Goal: Check status: Check status

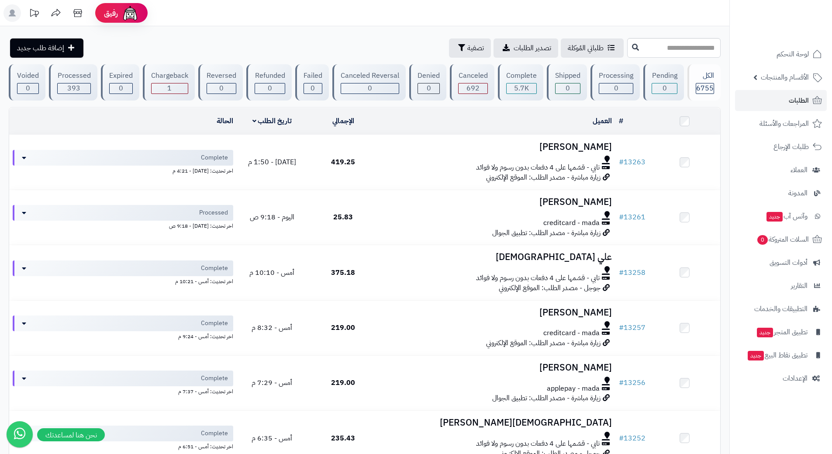
click at [760, 100] on link "الطلبات" at bounding box center [781, 100] width 92 height 21
click at [770, 103] on link "الطلبات" at bounding box center [781, 100] width 92 height 21
click at [770, 97] on link "الطلبات" at bounding box center [781, 100] width 92 height 21
click at [781, 99] on link "الطلبات" at bounding box center [781, 100] width 92 height 21
click at [773, 106] on link "الطلبات" at bounding box center [781, 100] width 92 height 21
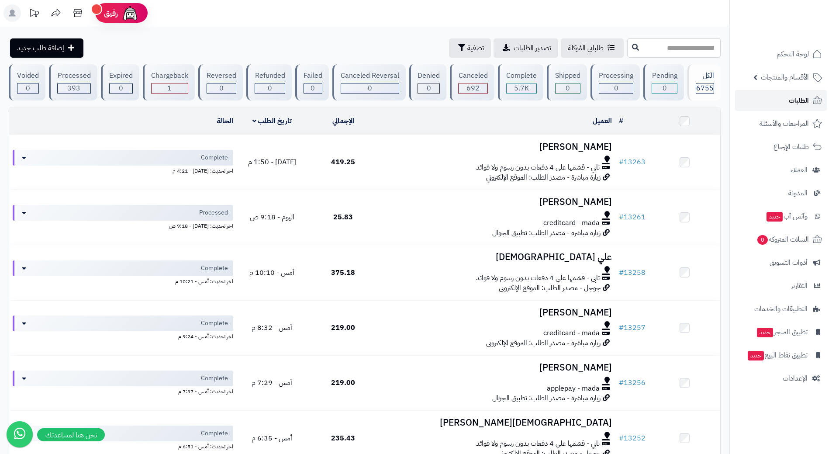
click at [756, 97] on link "الطلبات" at bounding box center [781, 100] width 92 height 21
click at [748, 103] on link "الطلبات" at bounding box center [781, 100] width 92 height 21
click at [641, 46] on input "text" at bounding box center [673, 48] width 93 height 20
paste input "*****"
type input "*****"
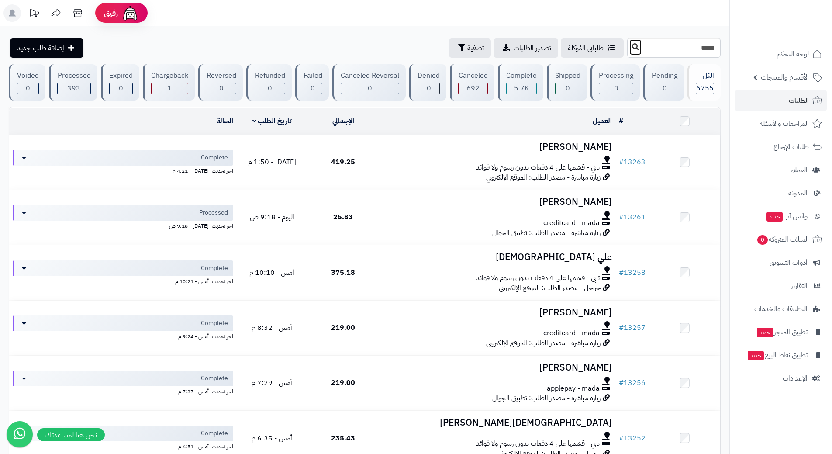
click at [632, 47] on icon at bounding box center [635, 46] width 7 height 7
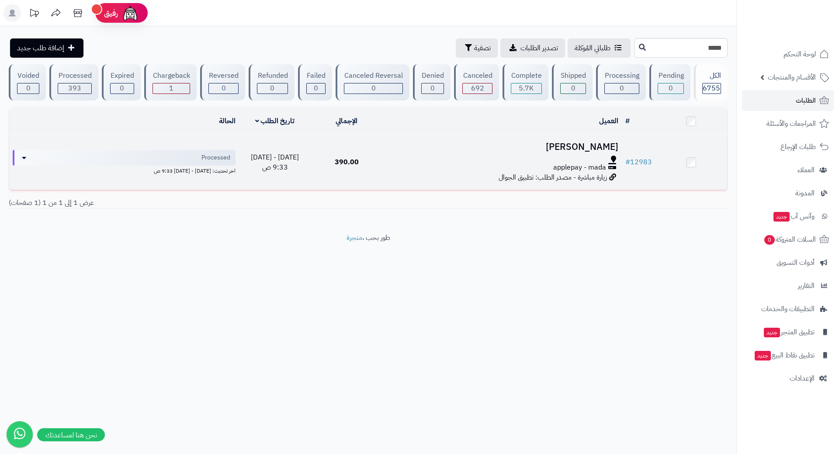
click at [396, 159] on div at bounding box center [502, 158] width 232 height 7
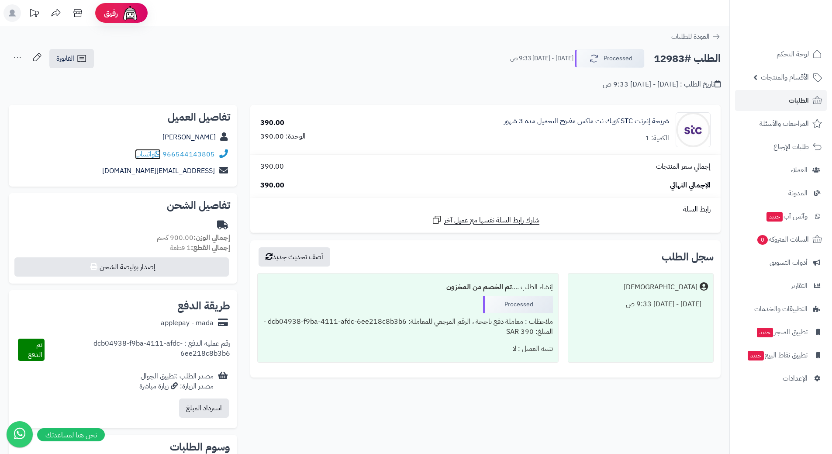
click at [159, 152] on icon at bounding box center [158, 153] width 6 height 7
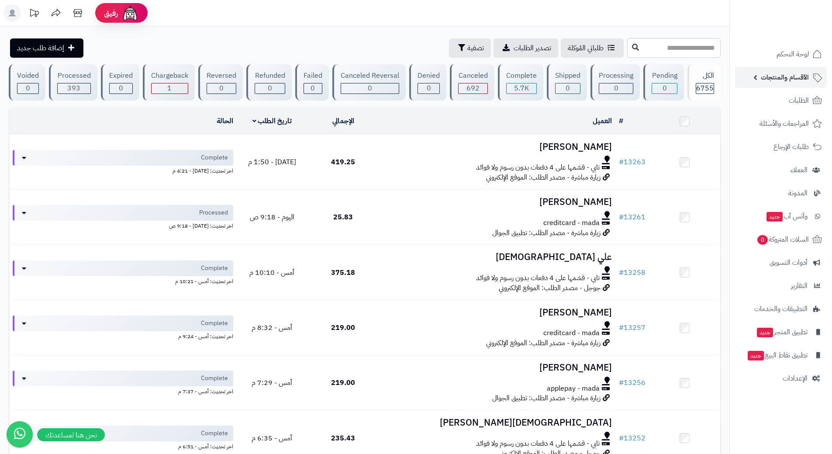
click at [776, 68] on link "الأقسام والمنتجات" at bounding box center [781, 77] width 92 height 21
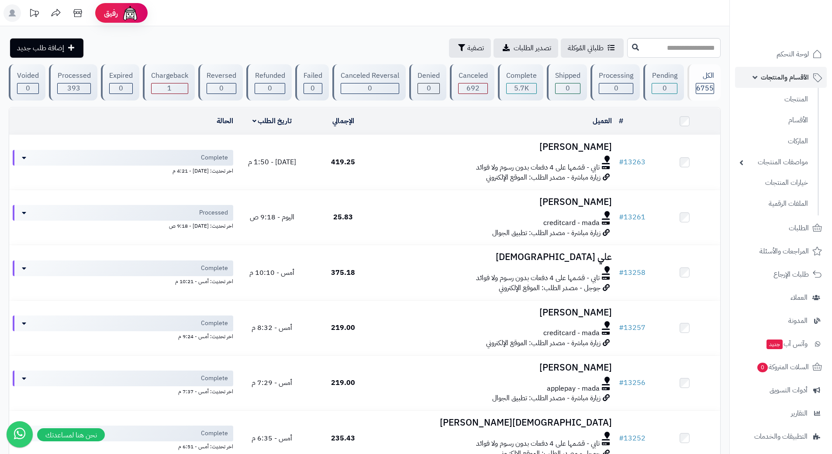
click at [769, 71] on link "الأقسام والمنتجات" at bounding box center [781, 77] width 92 height 21
